Goal: Find specific page/section: Find specific page/section

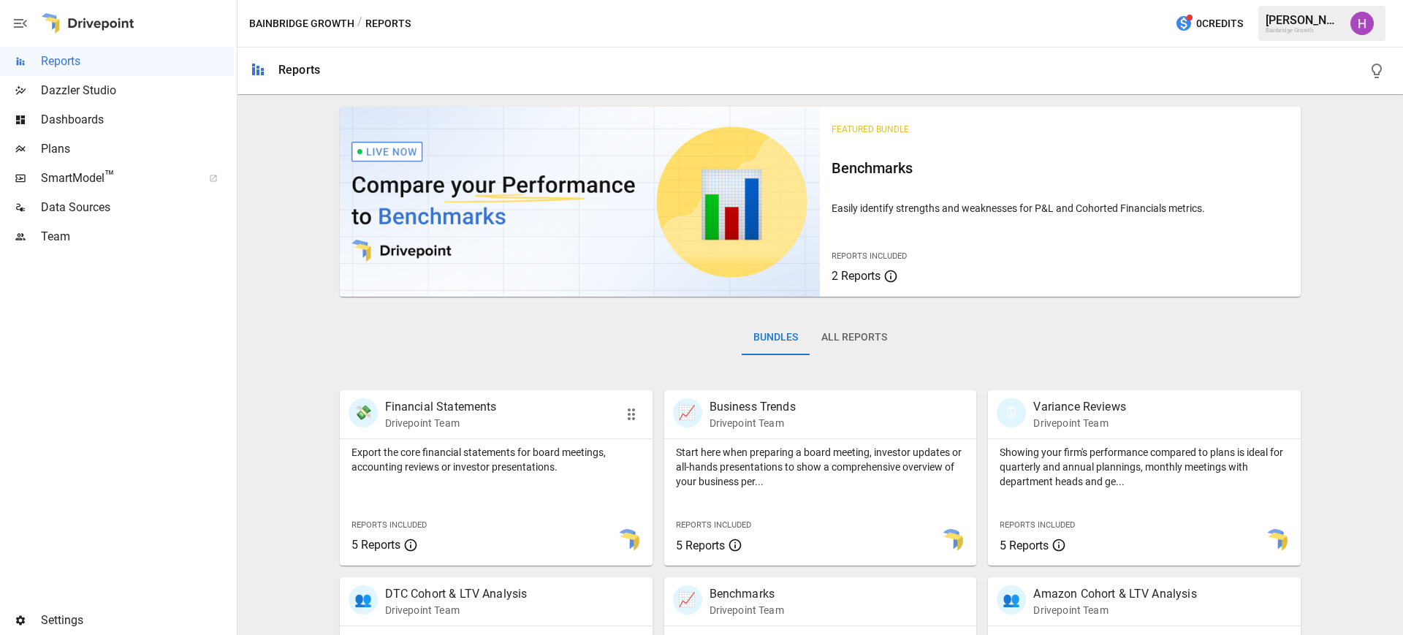
click at [472, 402] on p "Financial Statements" at bounding box center [441, 407] width 112 height 18
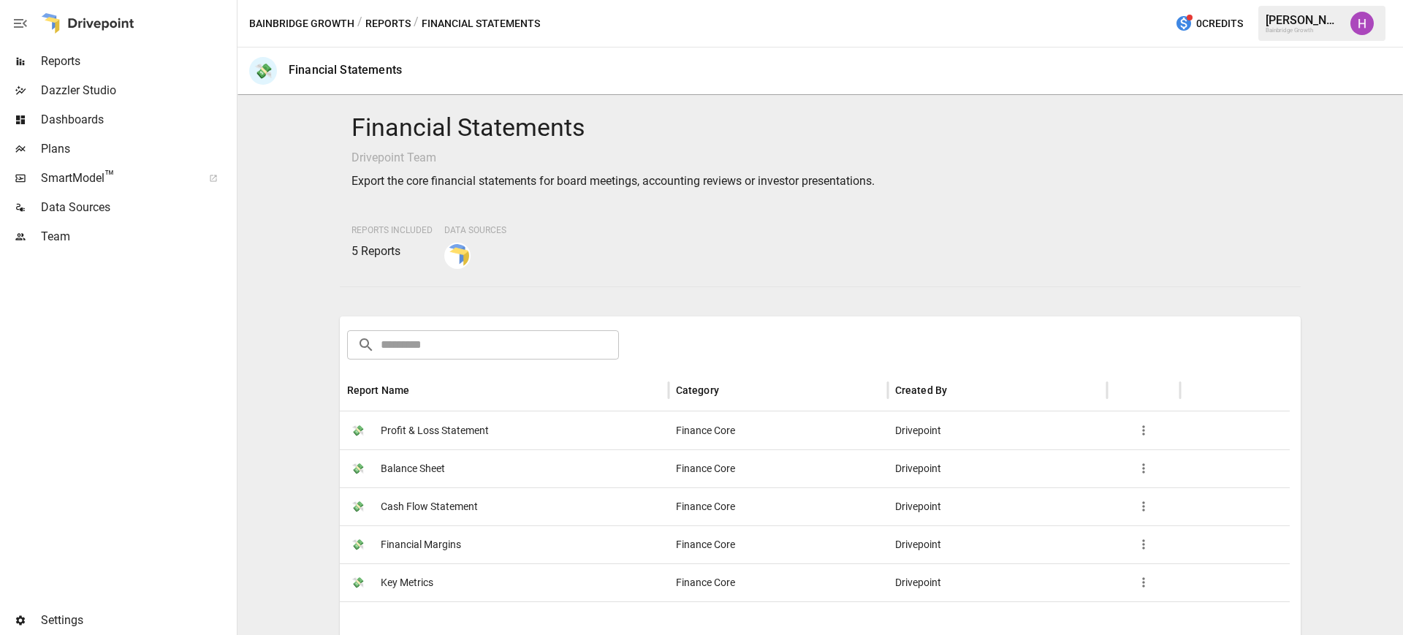
click at [1361, 24] on img "Harry Antonio" at bounding box center [1361, 23] width 23 height 23
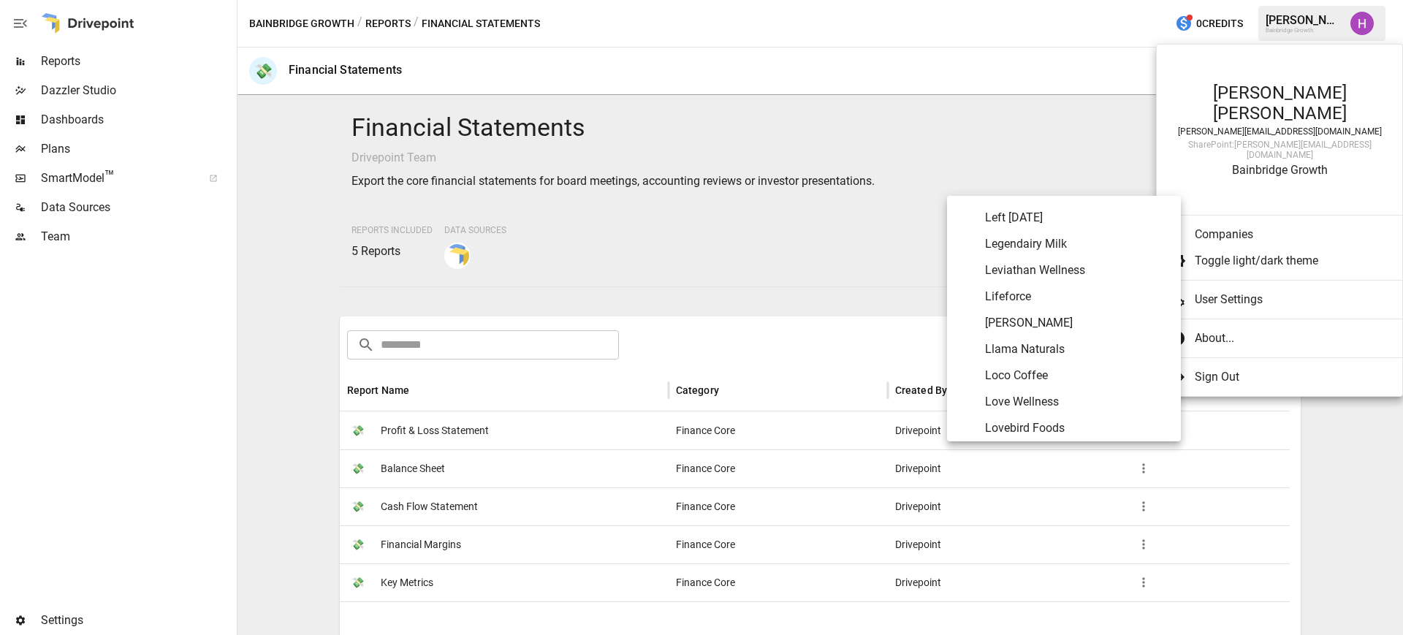
scroll to position [4166, 0]
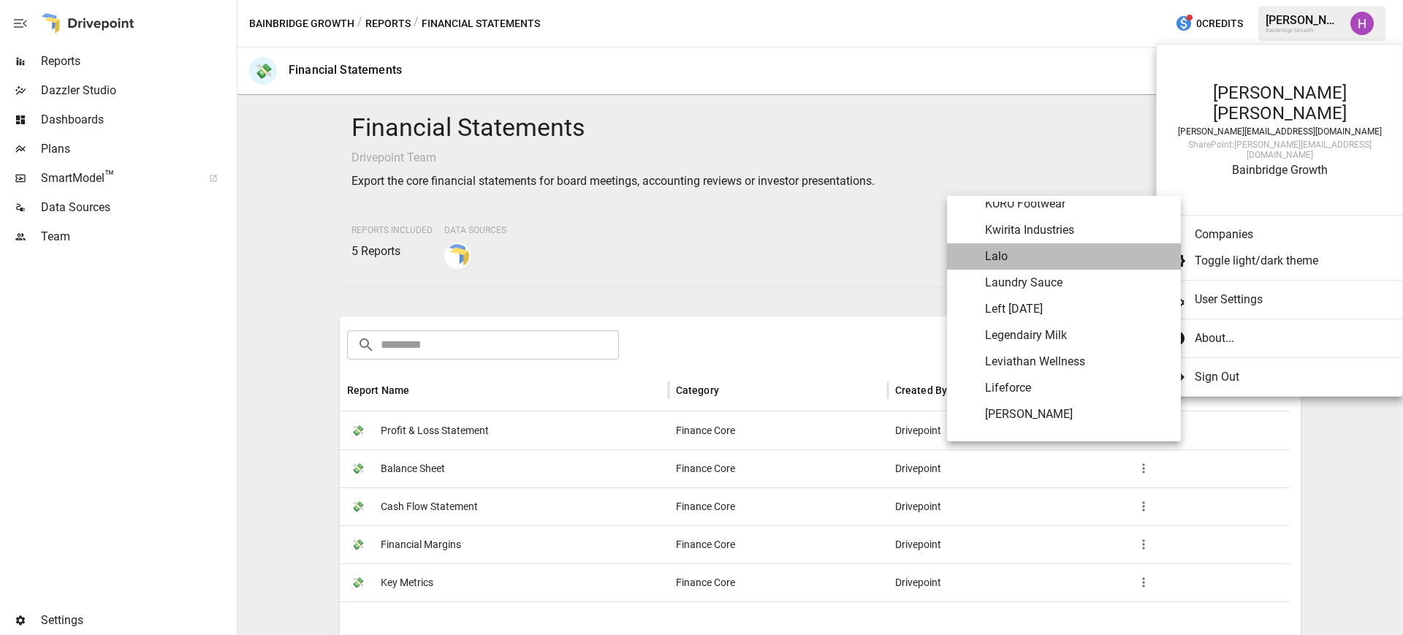
click at [1026, 248] on span "Lalo" at bounding box center [1077, 257] width 184 height 18
